Goal: Task Accomplishment & Management: Manage account settings

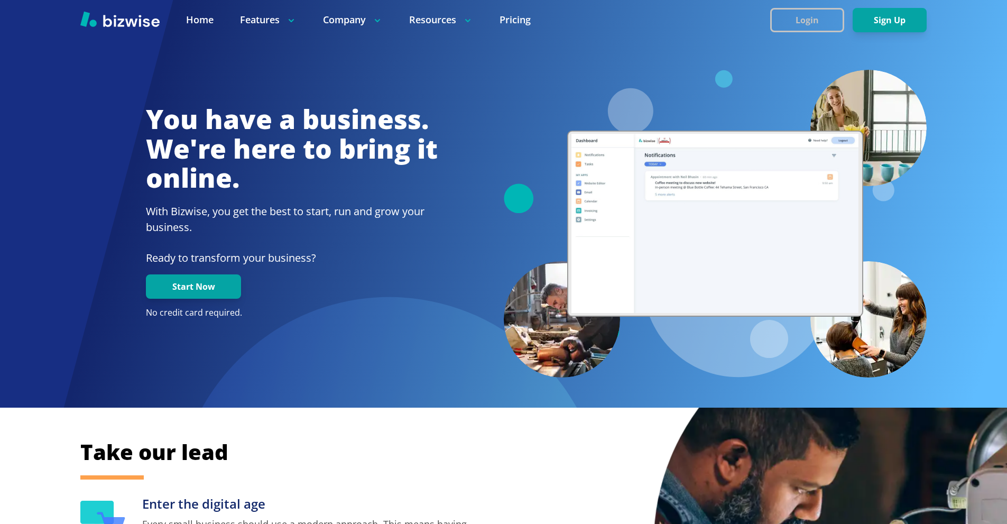
click at [782, 15] on button "Login" at bounding box center [807, 20] width 74 height 24
